Goal: Information Seeking & Learning: Learn about a topic

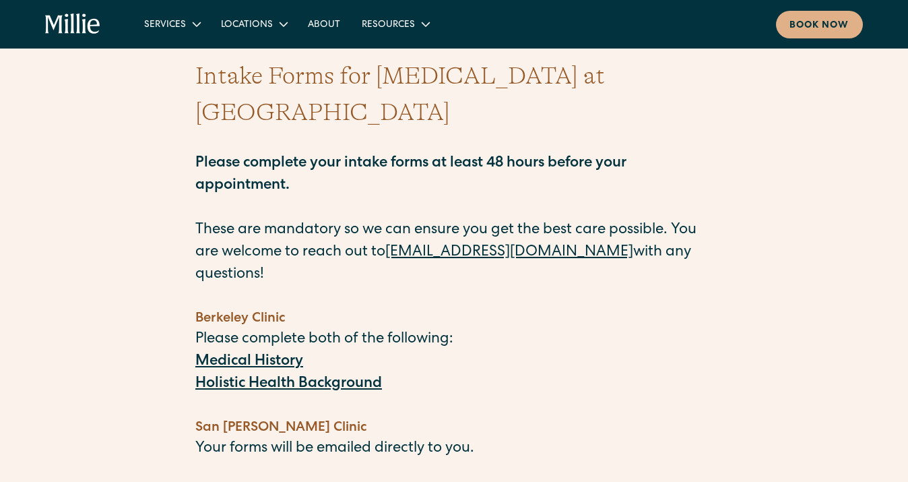
scroll to position [44, 0]
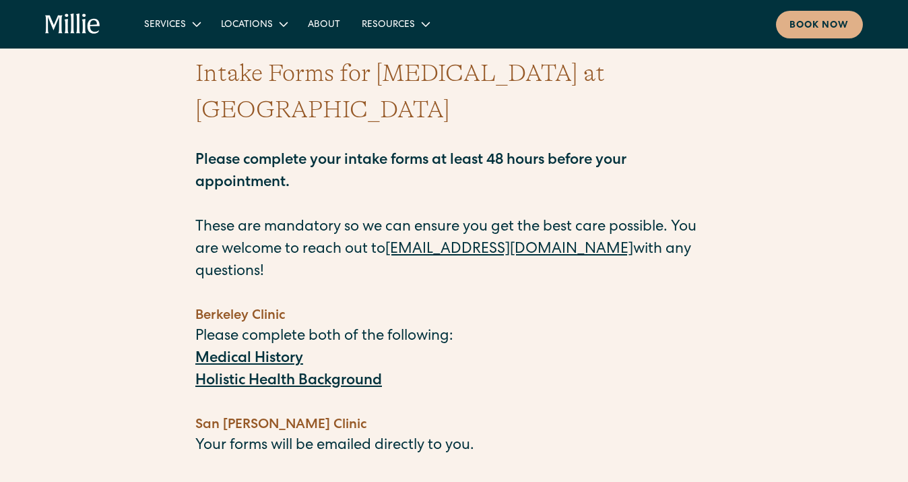
click at [260, 352] on strong "Medical History" at bounding box center [249, 359] width 108 height 15
click at [257, 352] on strong "Medical History" at bounding box center [249, 359] width 108 height 15
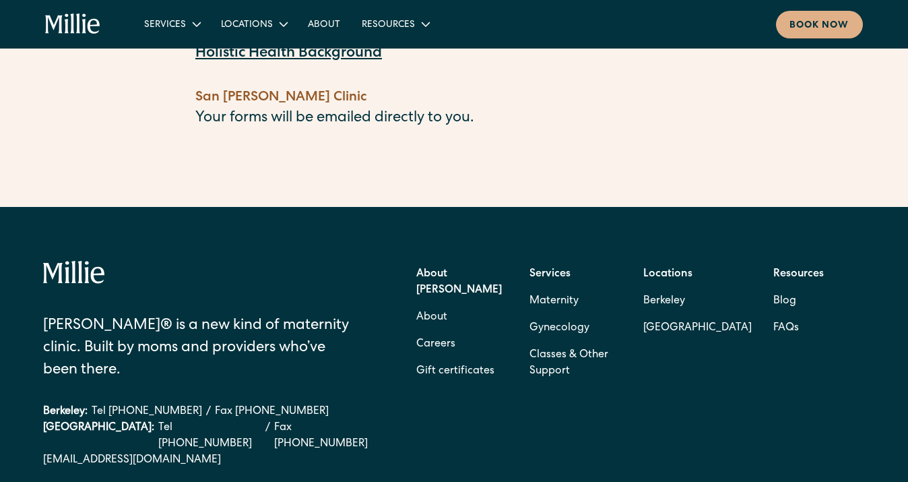
scroll to position [373, 0]
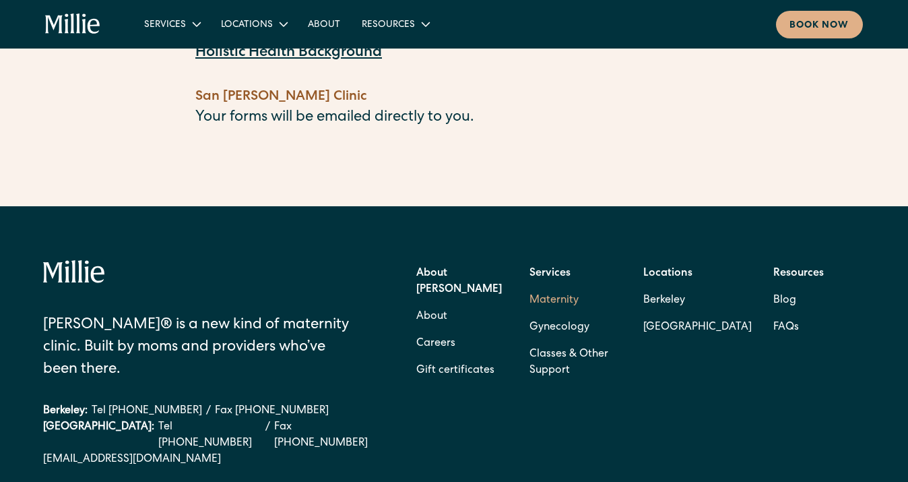
click at [565, 287] on link "Maternity" at bounding box center [554, 300] width 49 height 27
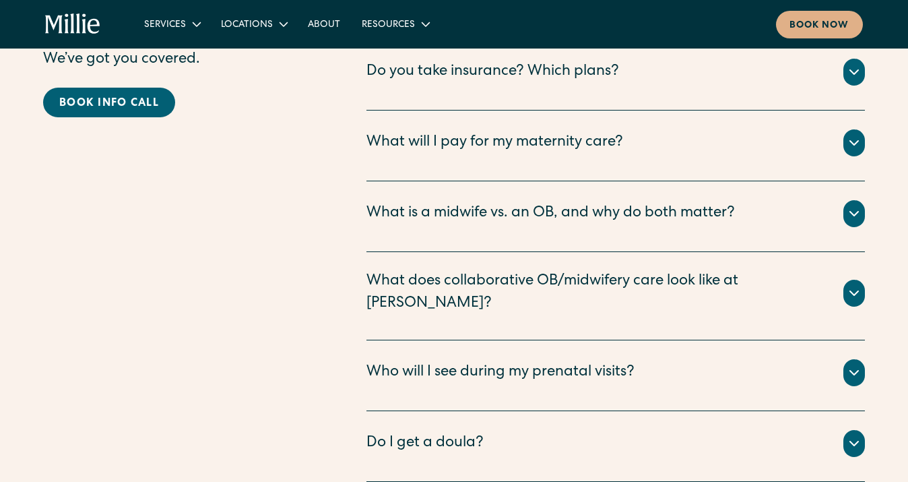
scroll to position [4573, 0]
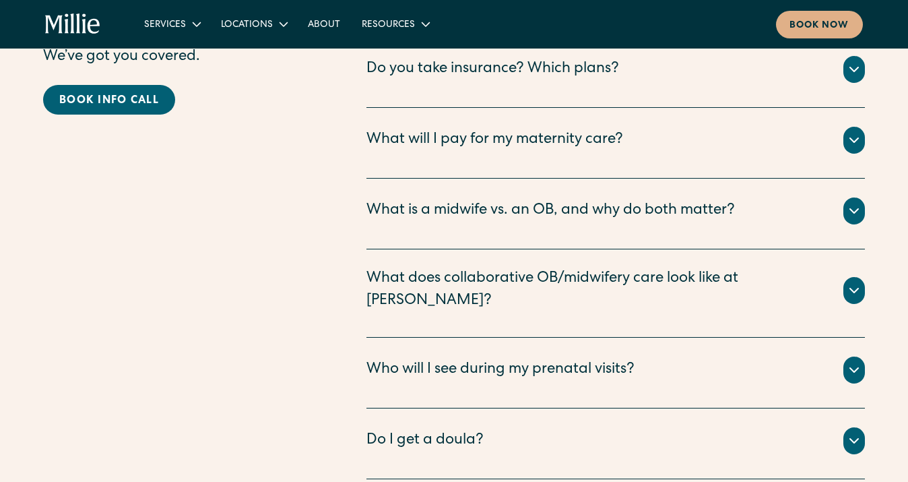
click at [461, 129] on div "What will I pay for my maternity care?" at bounding box center [495, 140] width 257 height 22
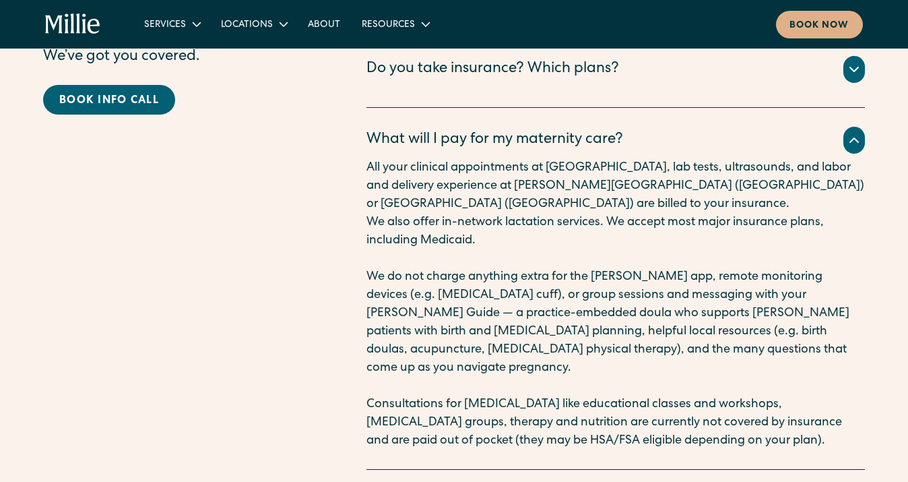
click at [461, 129] on div "What will I pay for my maternity care?" at bounding box center [495, 140] width 257 height 22
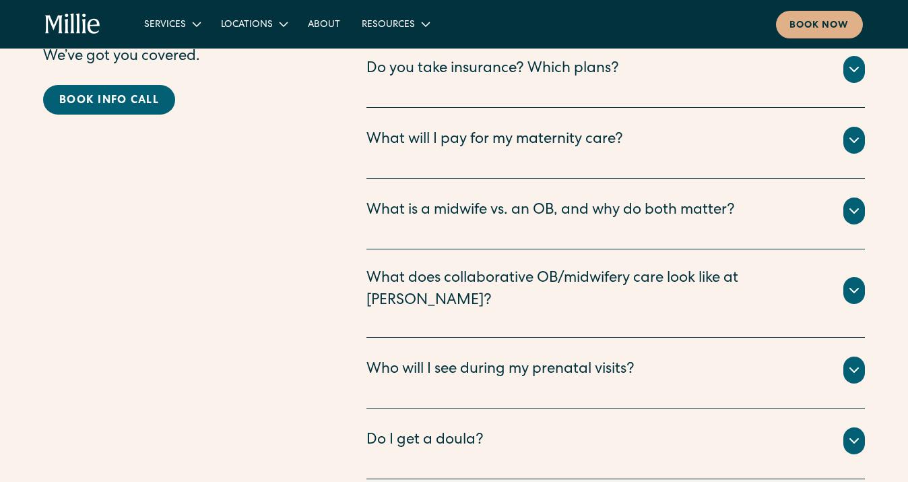
click at [339, 268] on div "Maternity FAQ Need more help? We’ve got you covered. Book info call Is my pregn…" at bounding box center [454, 364] width 822 height 796
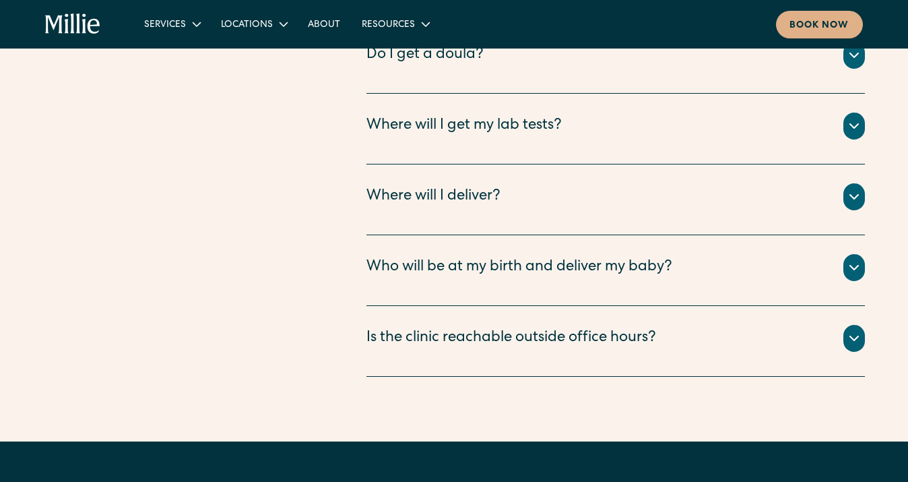
scroll to position [4962, 0]
